Goal: Find specific fact: Find specific fact

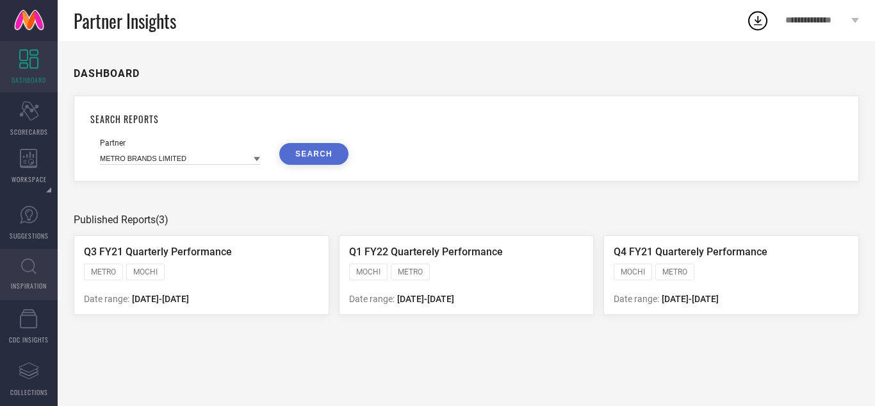
click at [35, 262] on icon at bounding box center [28, 266] width 15 height 16
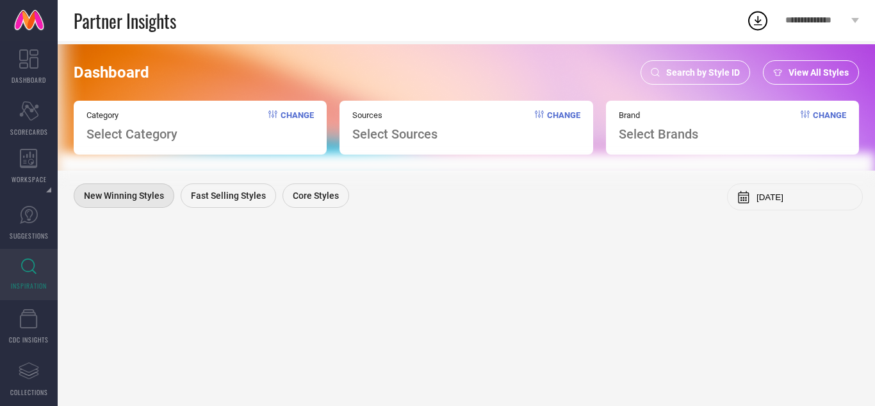
click at [736, 72] on span "Search by Style ID" at bounding box center [704, 72] width 74 height 10
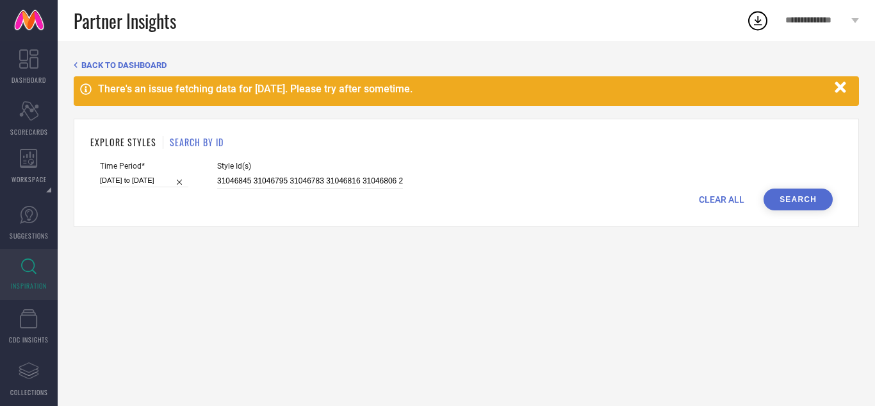
click at [724, 195] on span "CLEAR ALL" at bounding box center [722, 199] width 46 height 10
click at [287, 178] on input at bounding box center [310, 181] width 186 height 15
paste input "32044324 32380809 32044318 32044303 32205816 32044332 32044295 32044375 3204427…"
type input "32044324 32380809 32044318 32044303 32205816 32044332 32044295 32044375 3204427…"
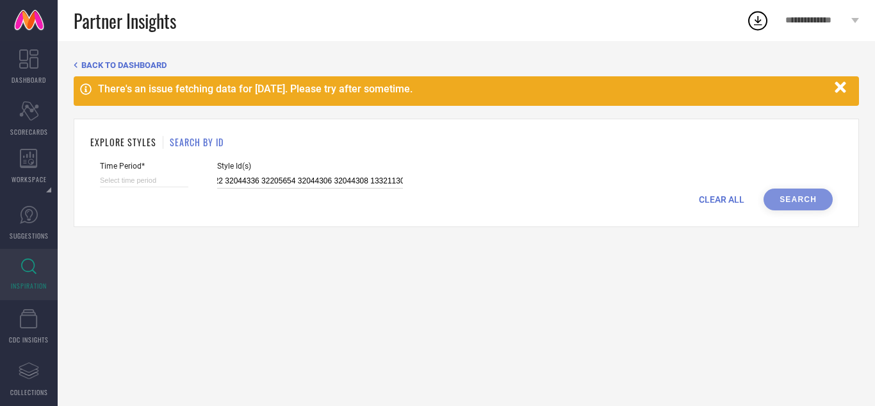
select select "8"
select select "2025"
select select "9"
select select "2025"
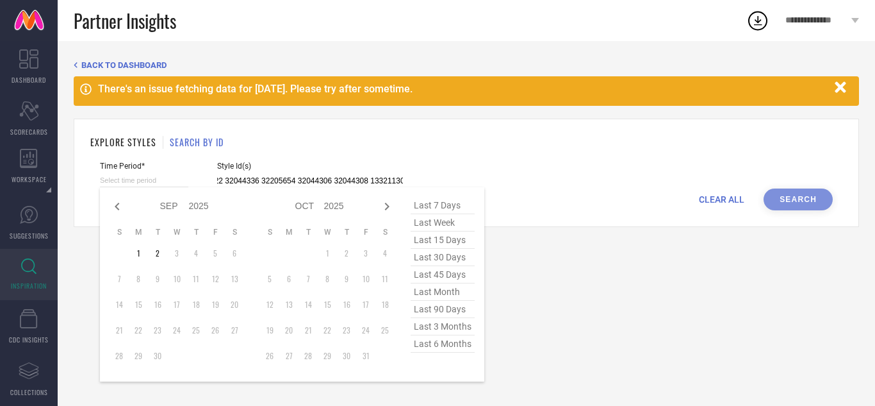
click at [135, 180] on input at bounding box center [144, 180] width 88 height 13
type input "32044324 32380809 32044318 32044303 32205816 32044332 32044295 32044375 3204427…"
click at [456, 331] on span "last 3 months" at bounding box center [443, 326] width 64 height 17
type input "[DATE] to [DATE]"
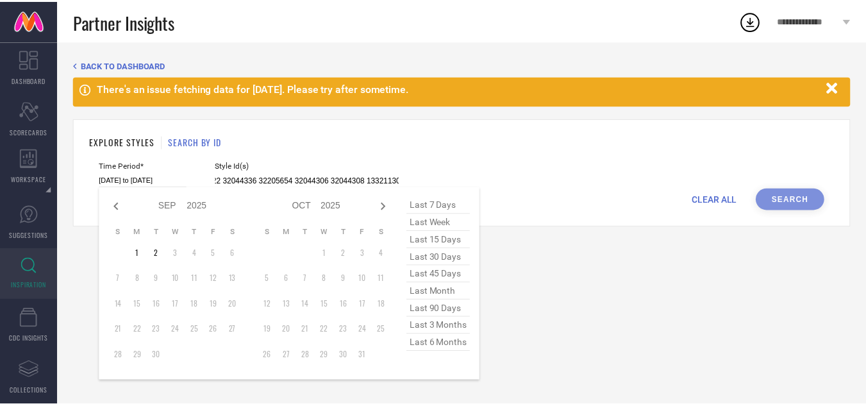
scroll to position [0, 0]
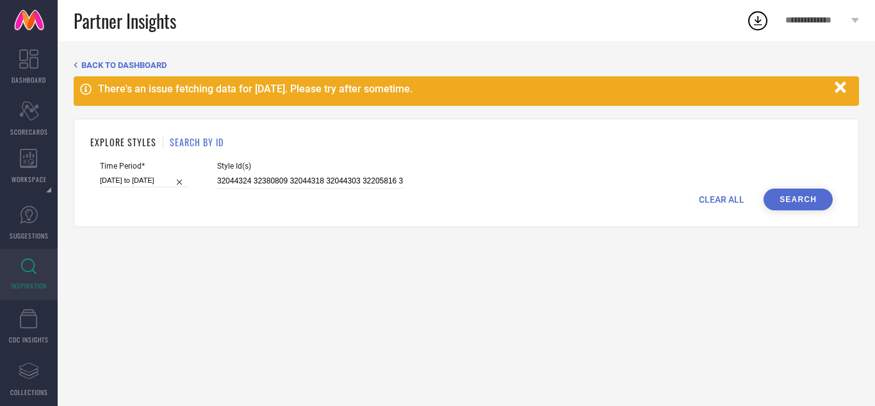
click at [830, 189] on div "CLEAR ALL Search" at bounding box center [466, 199] width 733 height 22
click at [813, 202] on button "Search" at bounding box center [798, 199] width 69 height 22
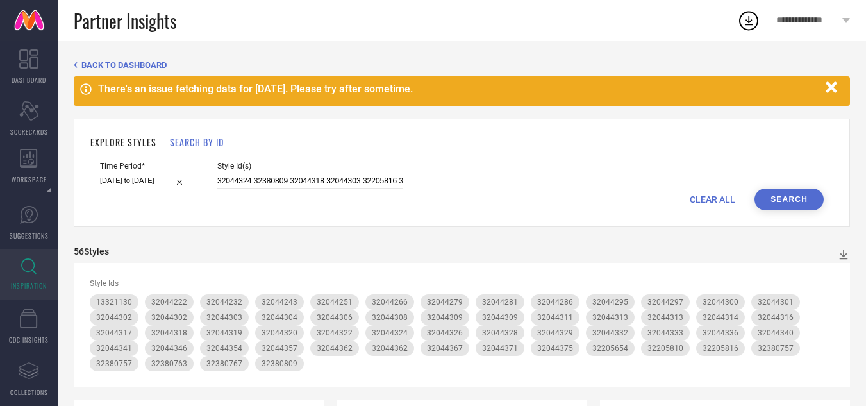
click at [695, 204] on span "CLEAR ALL" at bounding box center [713, 199] width 46 height 10
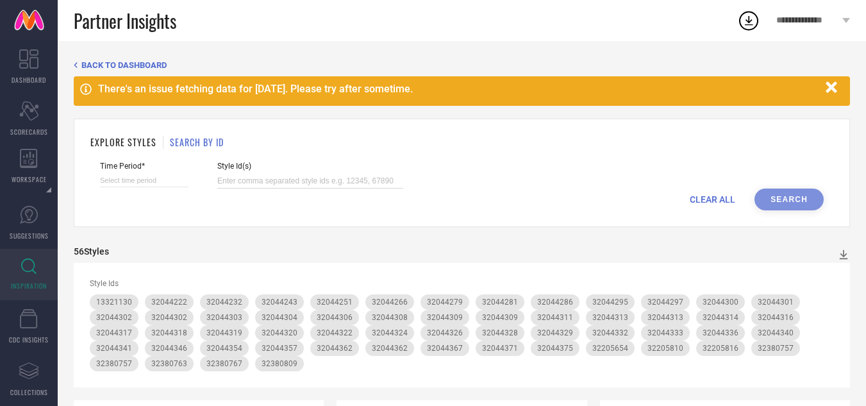
click at [349, 185] on input at bounding box center [310, 181] width 186 height 15
paste input "32044324 32380809 32044318 32044303 32205816 32044332 32044295 32044375 3204427…"
type input "32044324 32380809 32044318 32044303 32205816 32044332 32044295 32044375 3204427…"
select select "8"
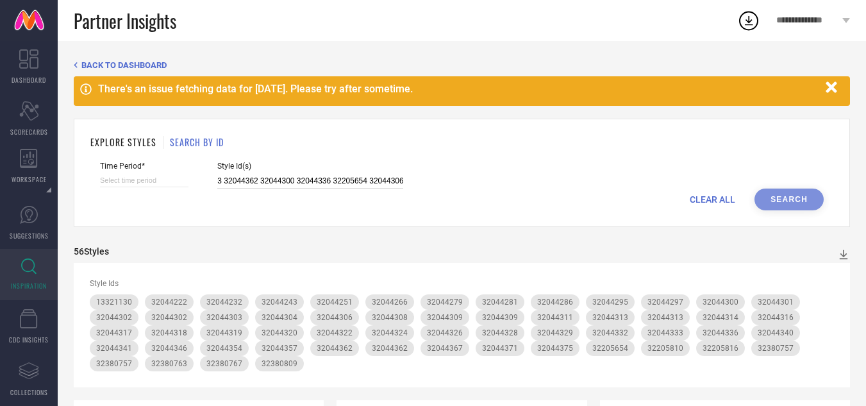
select select "2025"
select select "9"
select select "2025"
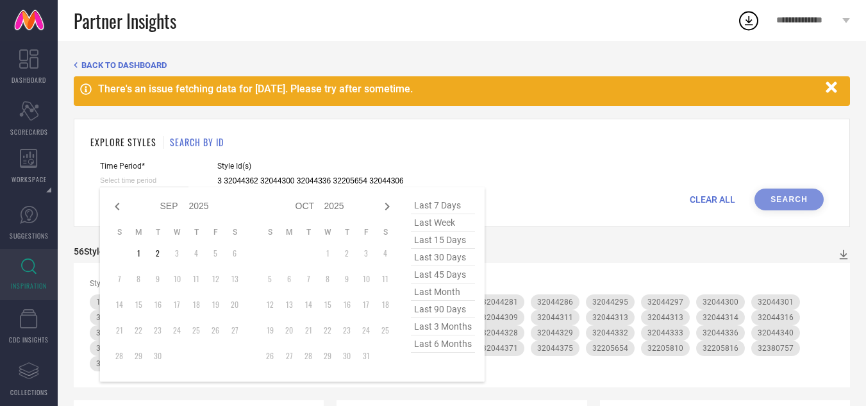
click at [169, 178] on input at bounding box center [144, 180] width 88 height 13
type input "32044324 32380809 32044318 32044303 32205816 32044332 32044295 32044375 3204427…"
click at [434, 328] on span "last 3 months" at bounding box center [443, 326] width 64 height 17
type input "[DATE] to [DATE]"
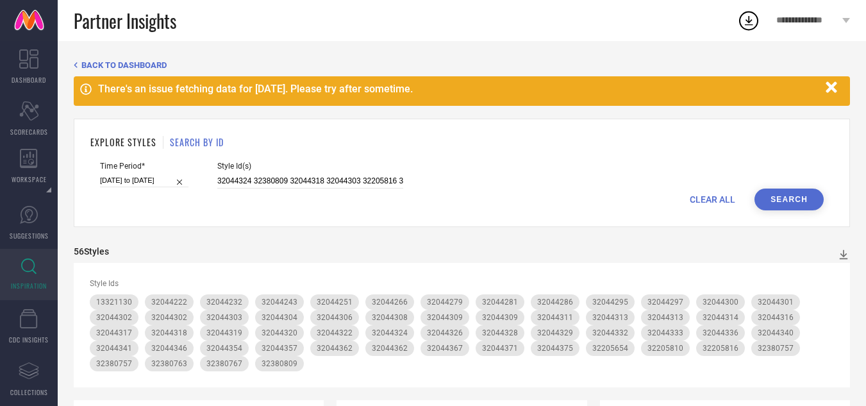
click at [803, 192] on button "Search" at bounding box center [788, 199] width 69 height 22
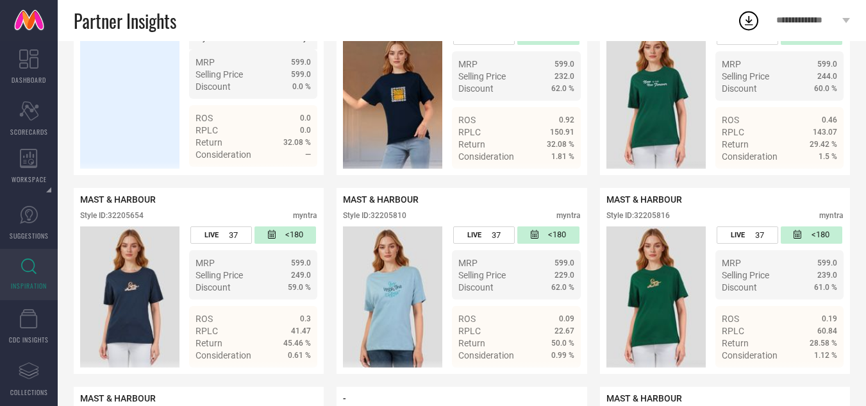
scroll to position [2692, 0]
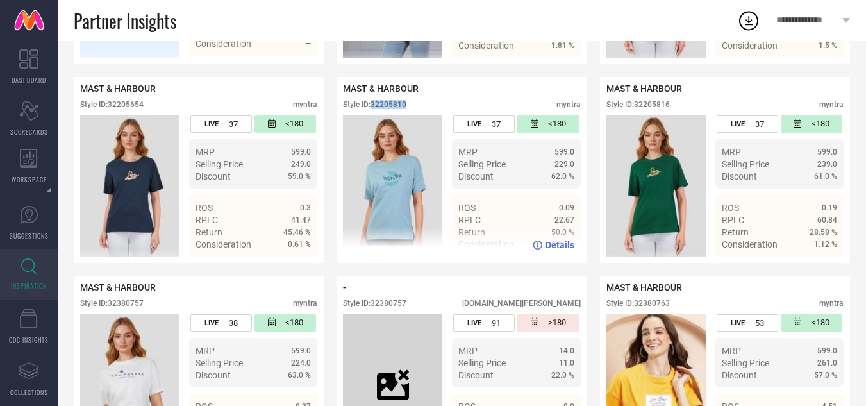
drag, startPoint x: 409, startPoint y: 113, endPoint x: 373, endPoint y: 113, distance: 35.9
click at [373, 113] on div "Style ID: 32205810 myntra" at bounding box center [461, 107] width 237 height 15
copy div "32205810"
